Goal: Task Accomplishment & Management: Use online tool/utility

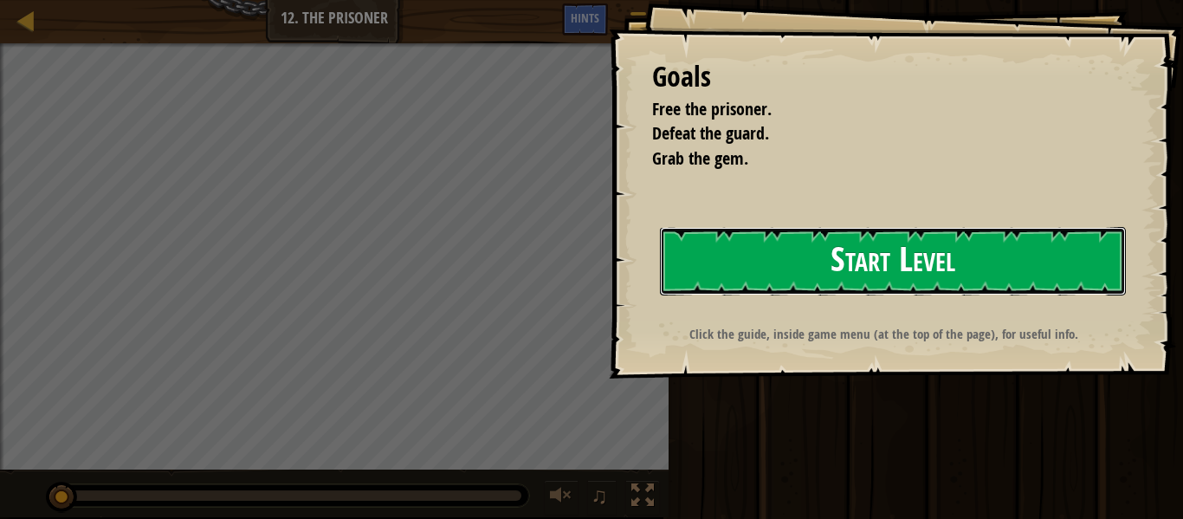
click at [703, 249] on button "Start Level" at bounding box center [893, 261] width 466 height 68
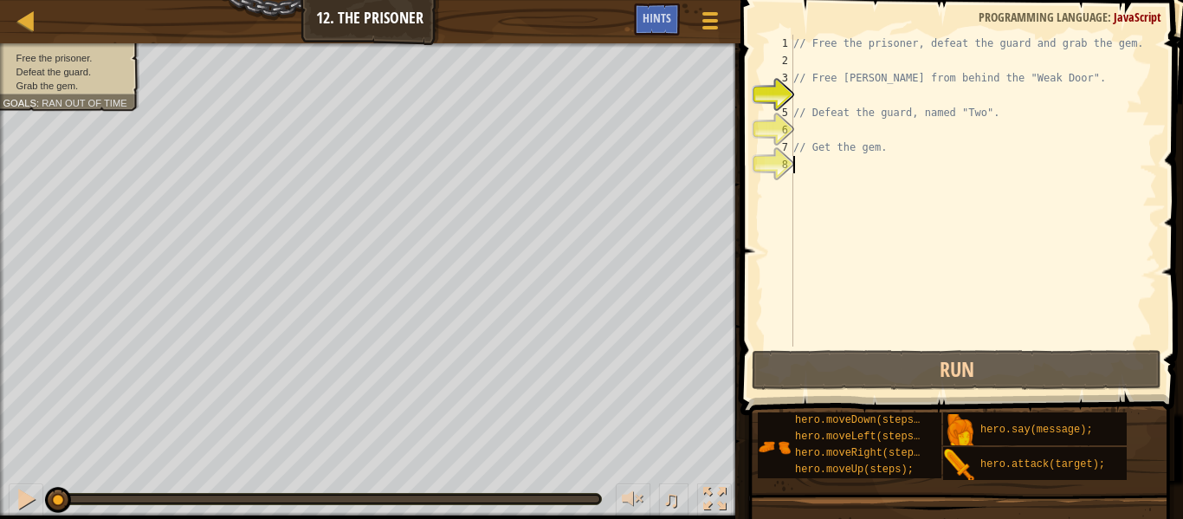
click at [834, 171] on div "// Free the prisoner, defeat the guard and grab the gem. // Free [PERSON_NAME] …" at bounding box center [973, 208] width 367 height 346
click at [812, 98] on div "// Free the prisoner, defeat the guard and grab the gem. // Free [PERSON_NAME] …" at bounding box center [973, 208] width 367 height 346
click at [648, 11] on span "Hints" at bounding box center [657, 18] width 29 height 16
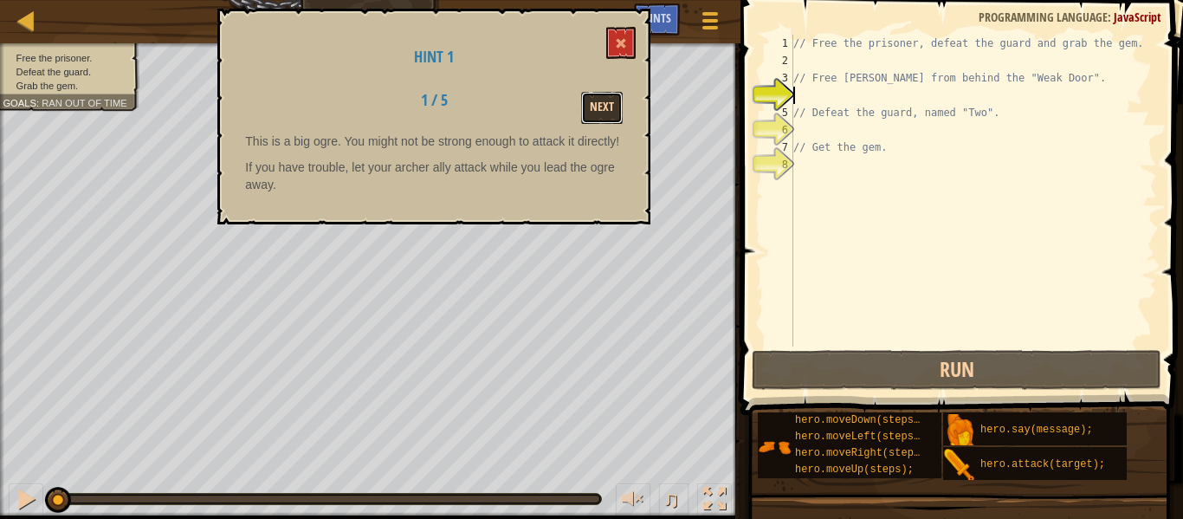
click at [602, 113] on button "Next" at bounding box center [602, 108] width 42 height 32
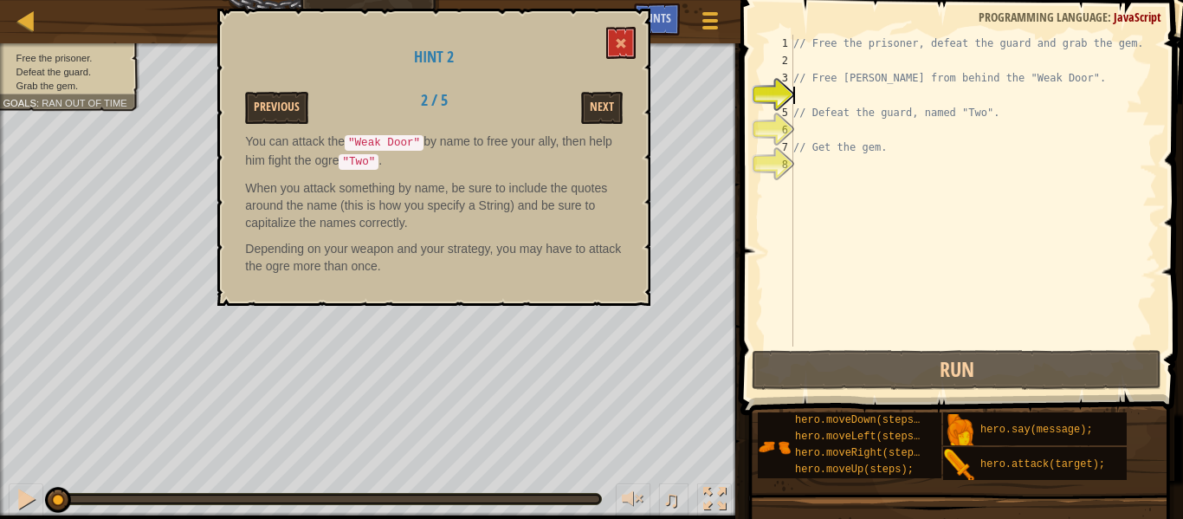
click at [826, 98] on div "// Free the prisoner, defeat the guard and grab the gem. // Free [PERSON_NAME] …" at bounding box center [973, 208] width 367 height 346
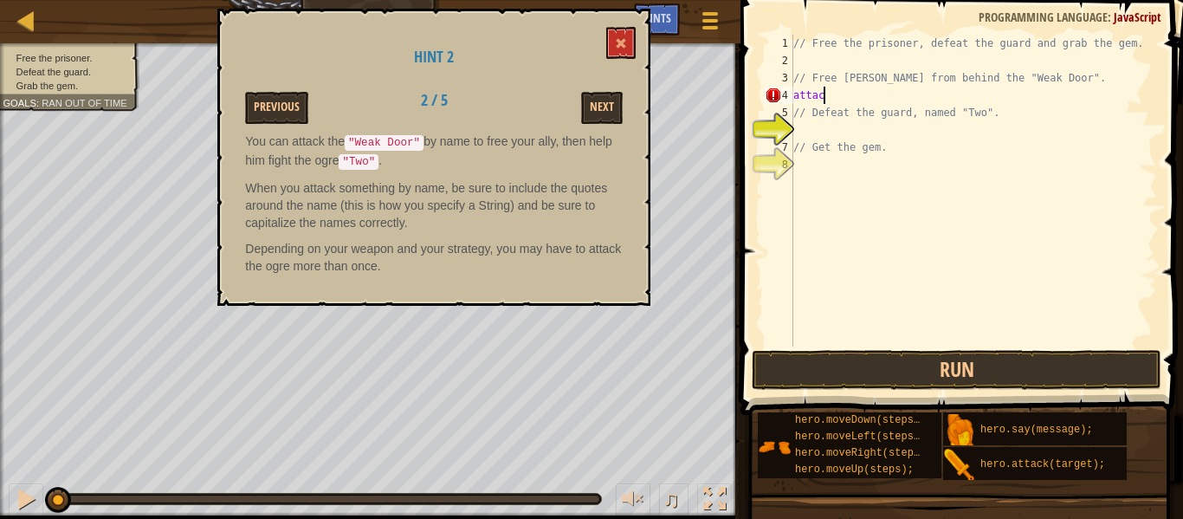
scroll to position [8, 3]
type textarea "a"
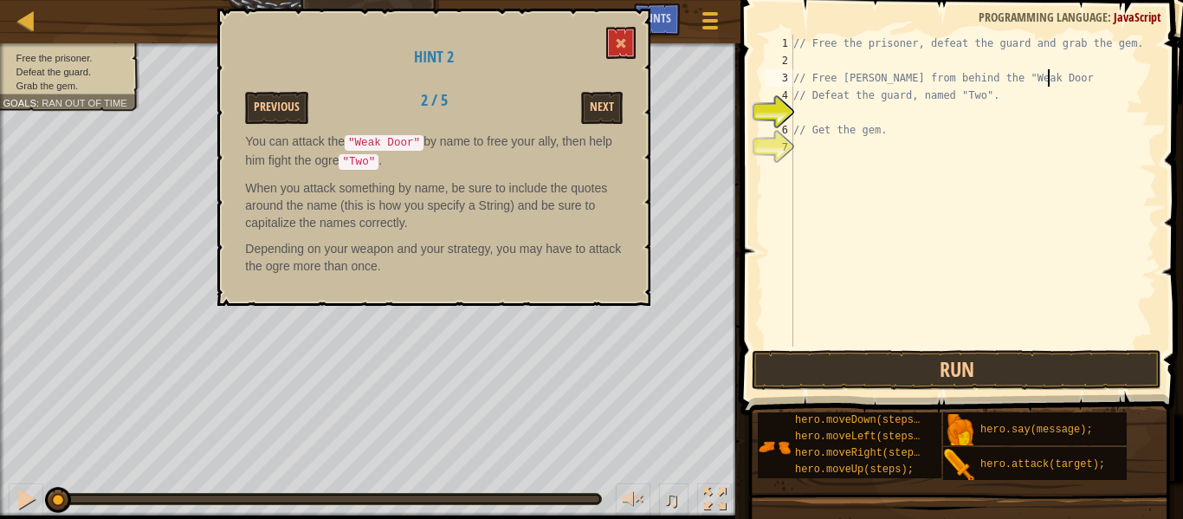
type textarea "// Free [PERSON_NAME] from behind the "Weak Door""
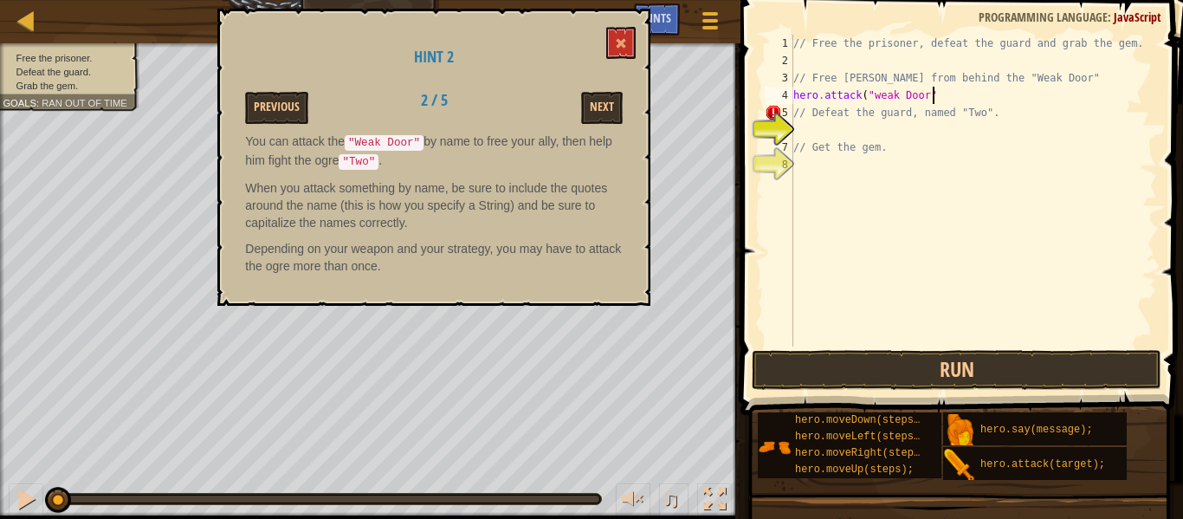
scroll to position [8, 20]
click at [817, 366] on button "Run" at bounding box center [957, 370] width 410 height 40
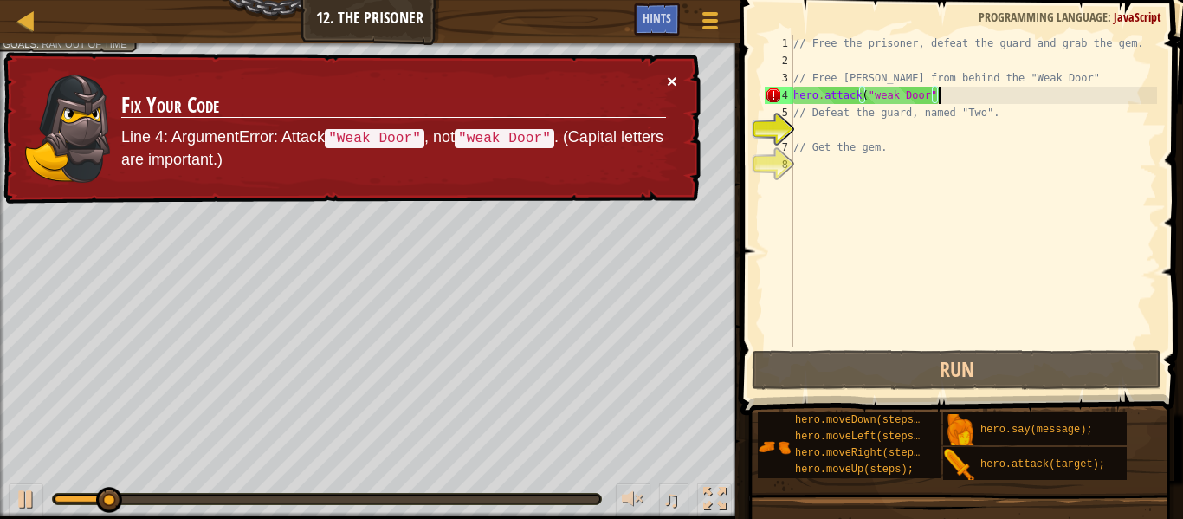
click at [670, 76] on button "×" at bounding box center [672, 81] width 10 height 18
click at [879, 98] on div "// Free the prisoner, defeat the guard and grab the gem. // Free [PERSON_NAME] …" at bounding box center [973, 208] width 367 height 346
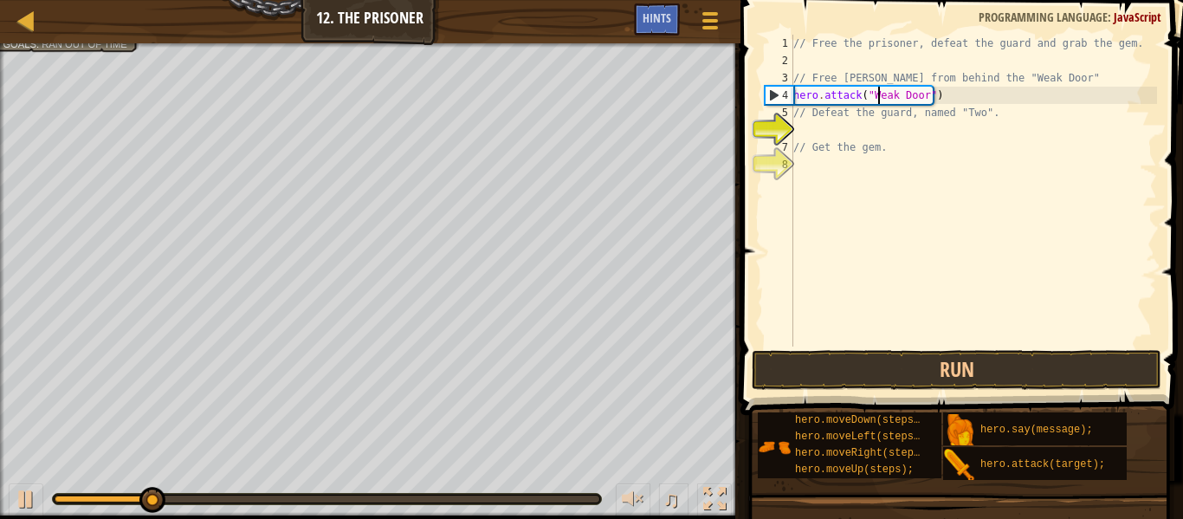
scroll to position [8, 12]
type textarea "hero.attack("Weak Door")"
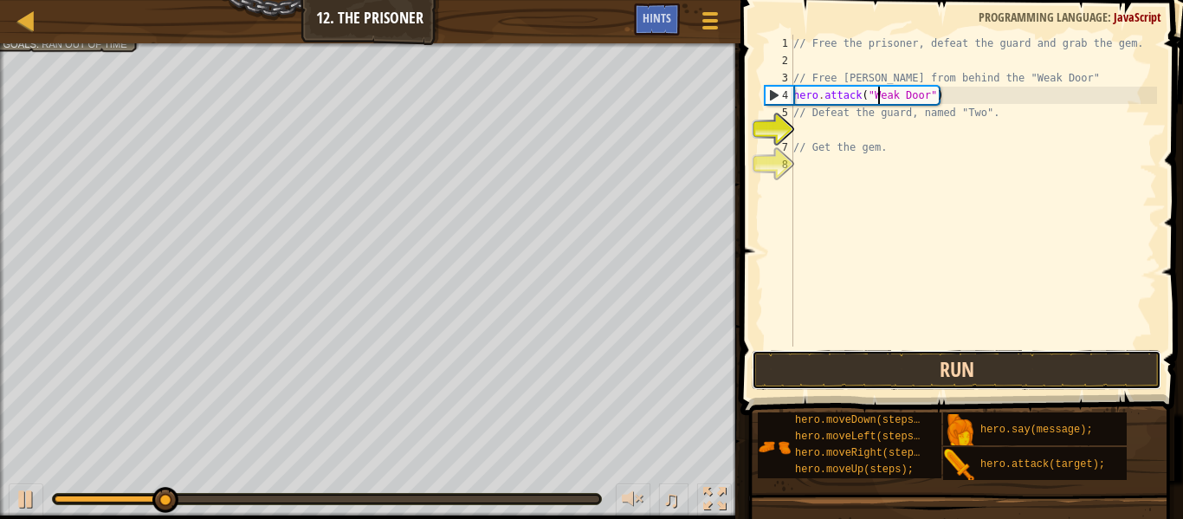
click at [816, 356] on button "Run" at bounding box center [957, 370] width 410 height 40
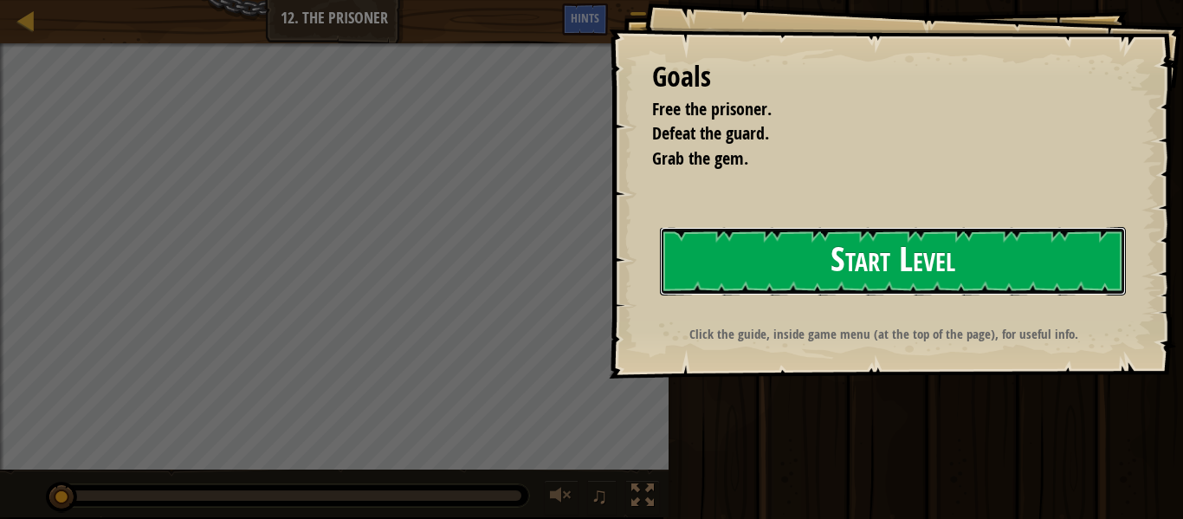
click at [689, 277] on button "Start Level" at bounding box center [893, 261] width 466 height 68
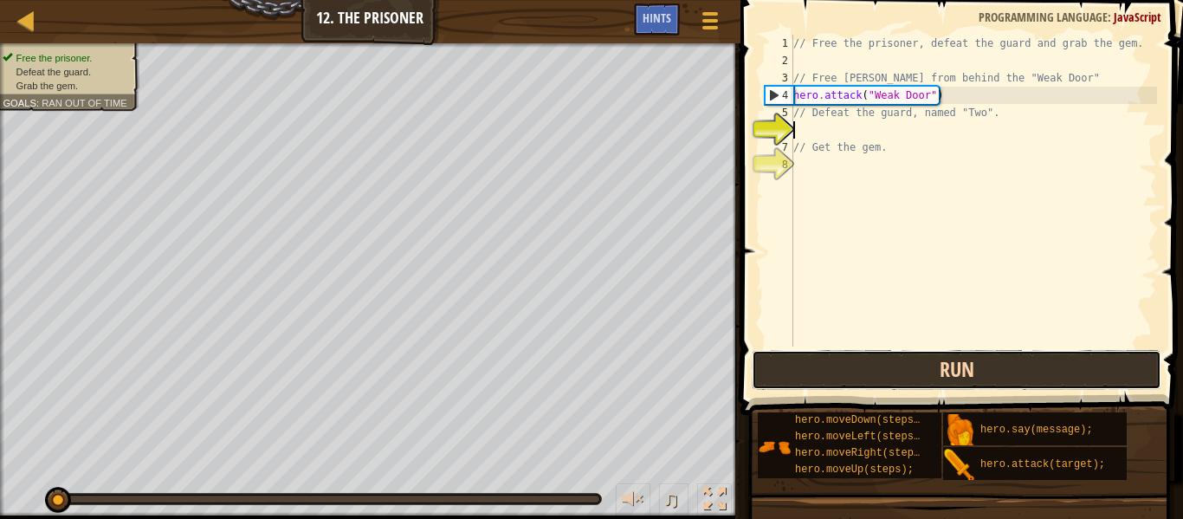
click at [814, 363] on button "Run" at bounding box center [957, 370] width 410 height 40
